Goal: Transaction & Acquisition: Obtain resource

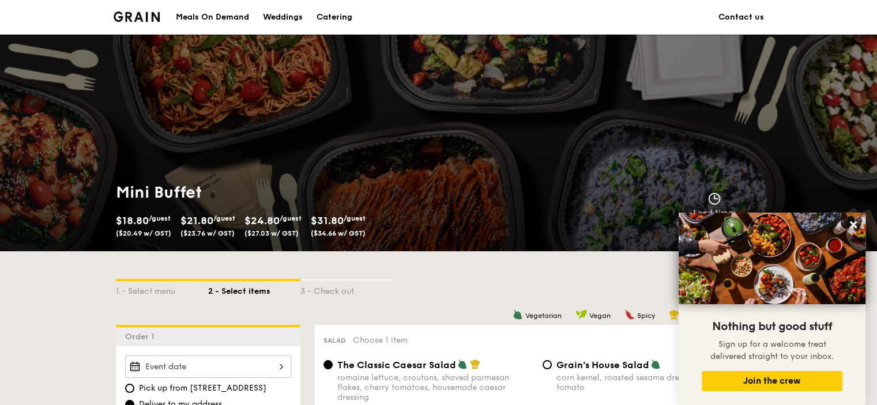
click at [221, 17] on div "Meals On Demand" at bounding box center [212, 17] width 73 height 35
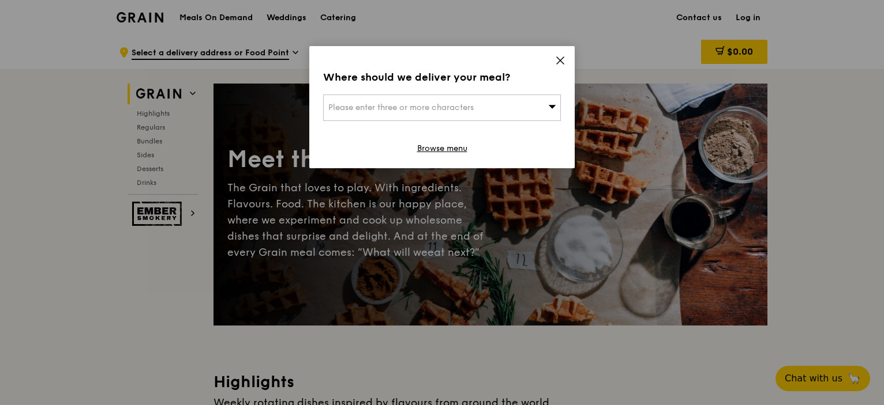
click at [557, 57] on icon at bounding box center [560, 60] width 10 height 10
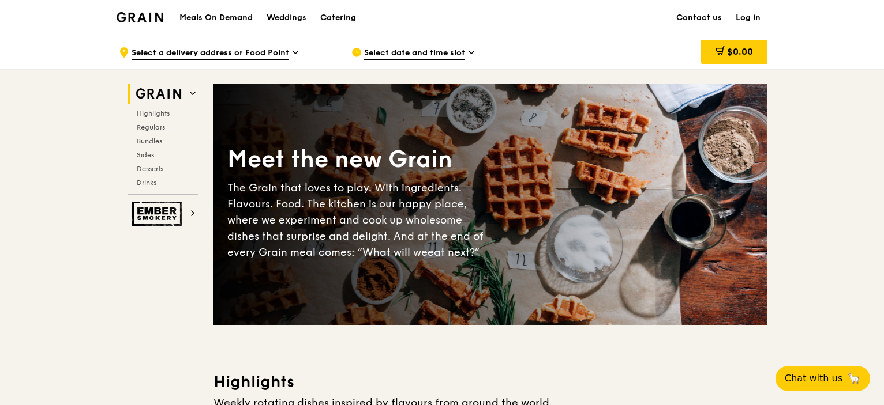
click at [328, 17] on div "Catering" at bounding box center [338, 18] width 36 height 35
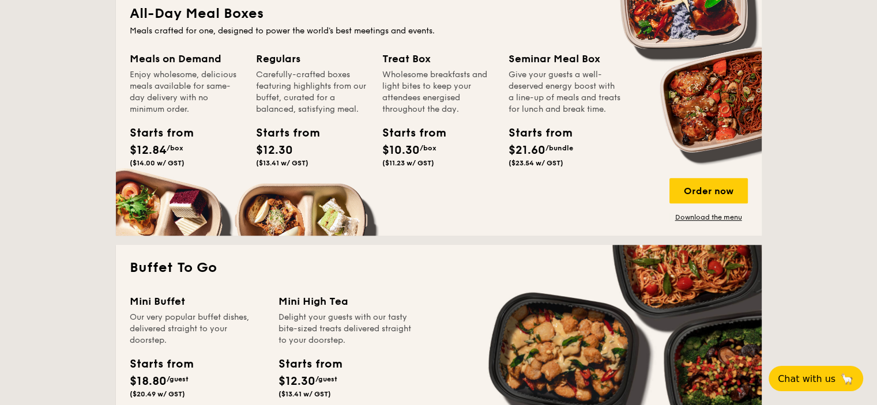
scroll to position [807, 0]
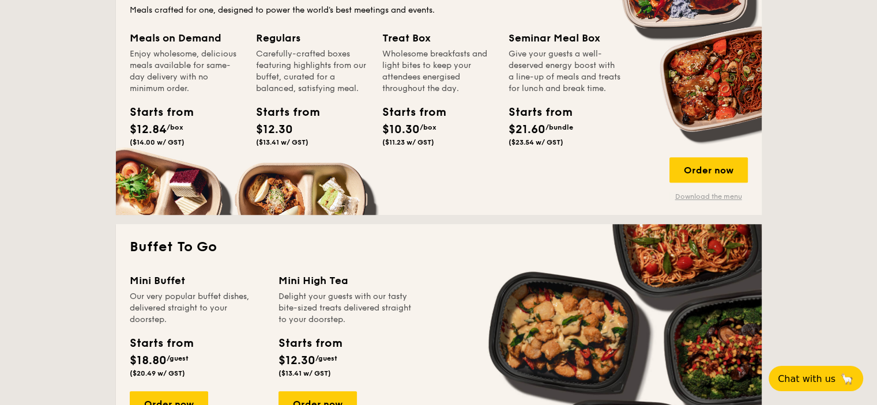
click at [685, 198] on link "Download the menu" at bounding box center [709, 196] width 78 height 9
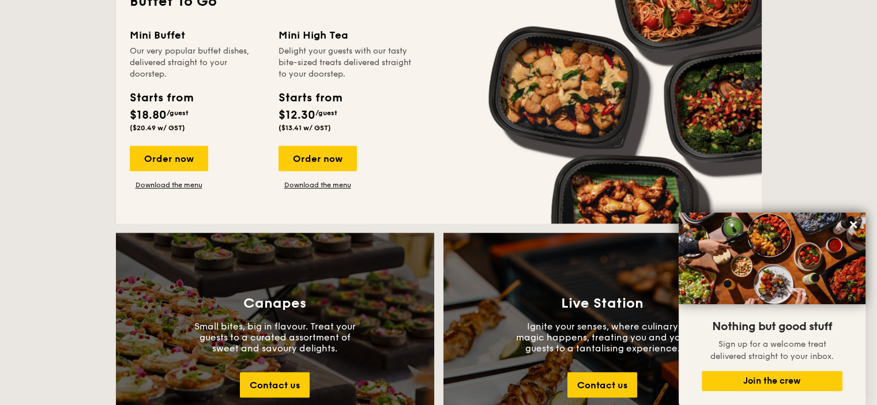
scroll to position [1038, 0]
